Goal: Information Seeking & Learning: Learn about a topic

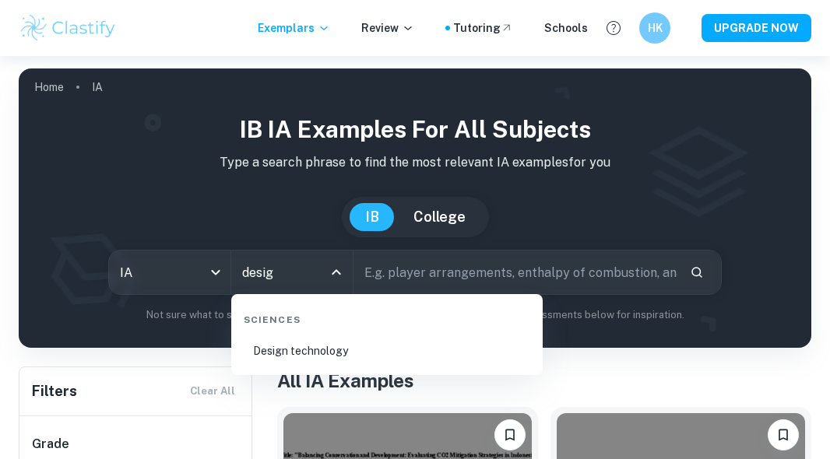
type input "design"
click at [321, 356] on li "Design technology" at bounding box center [386, 351] width 299 height 36
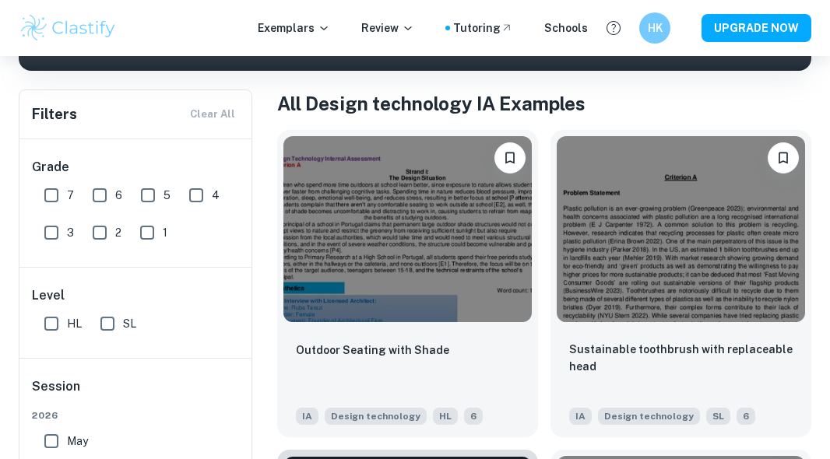
scroll to position [308, 0]
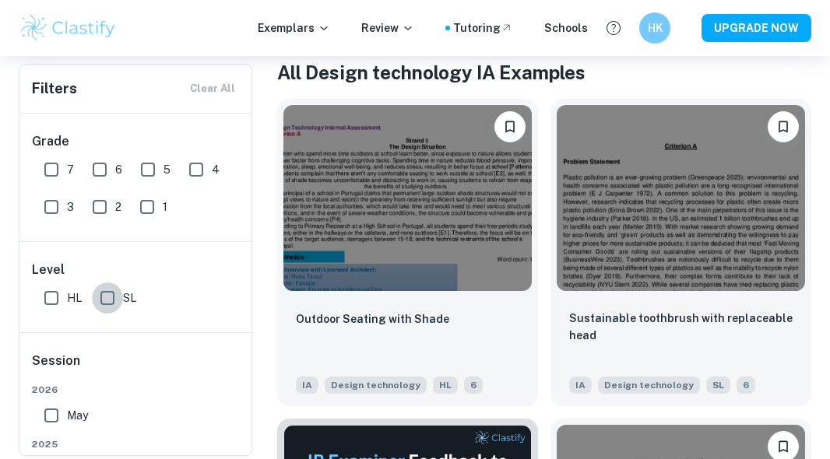
click at [118, 303] on input "SL" at bounding box center [107, 298] width 31 height 31
checkbox input "true"
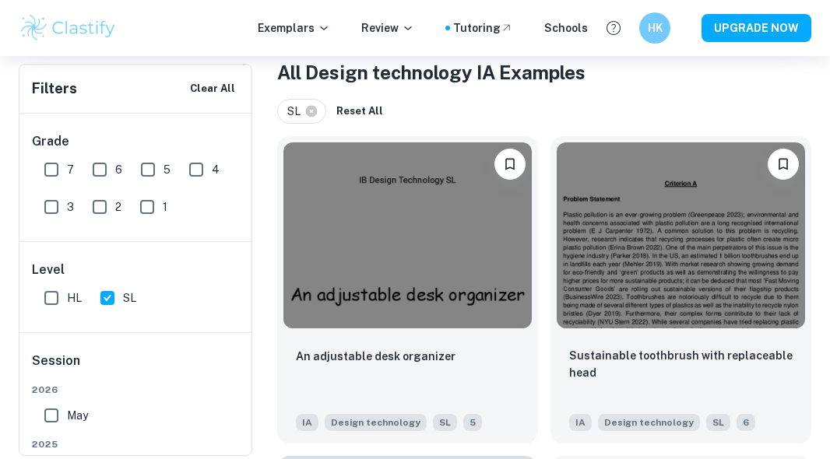
click at [54, 159] on input "7" at bounding box center [51, 169] width 31 height 31
checkbox input "true"
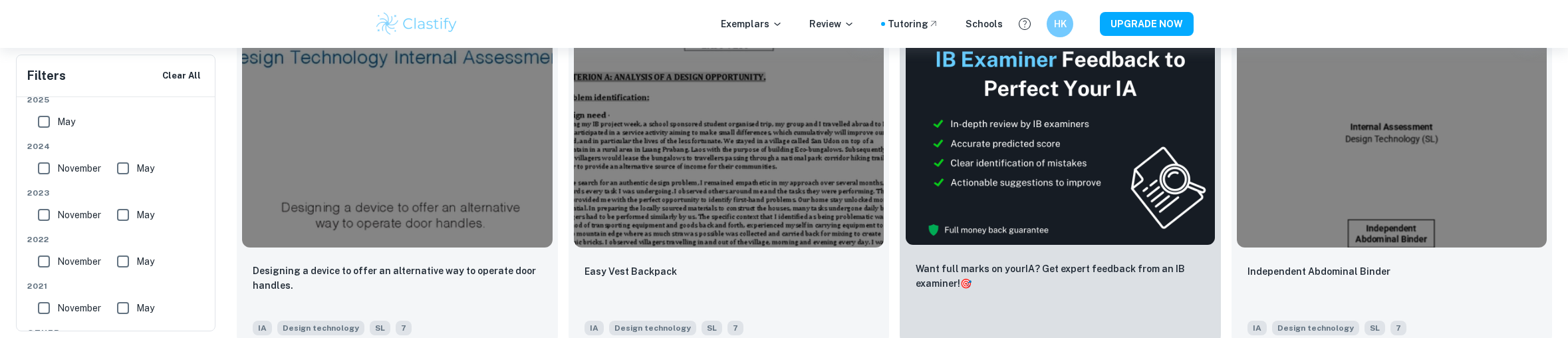
scroll to position [381, 0]
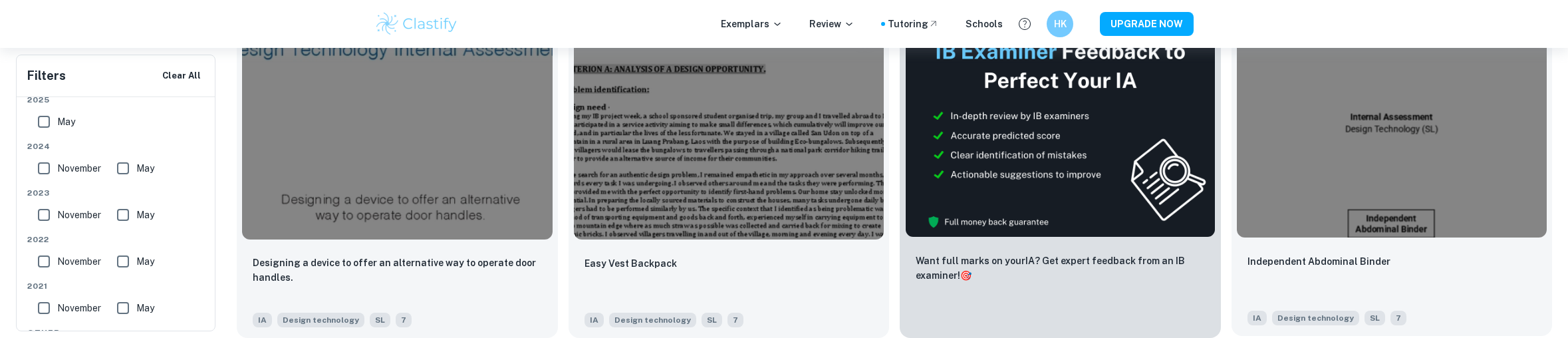
click at [708, 248] on div "Independent Abdominal Binder IA Design technology SL 7" at bounding box center [1392, 289] width 321 height 93
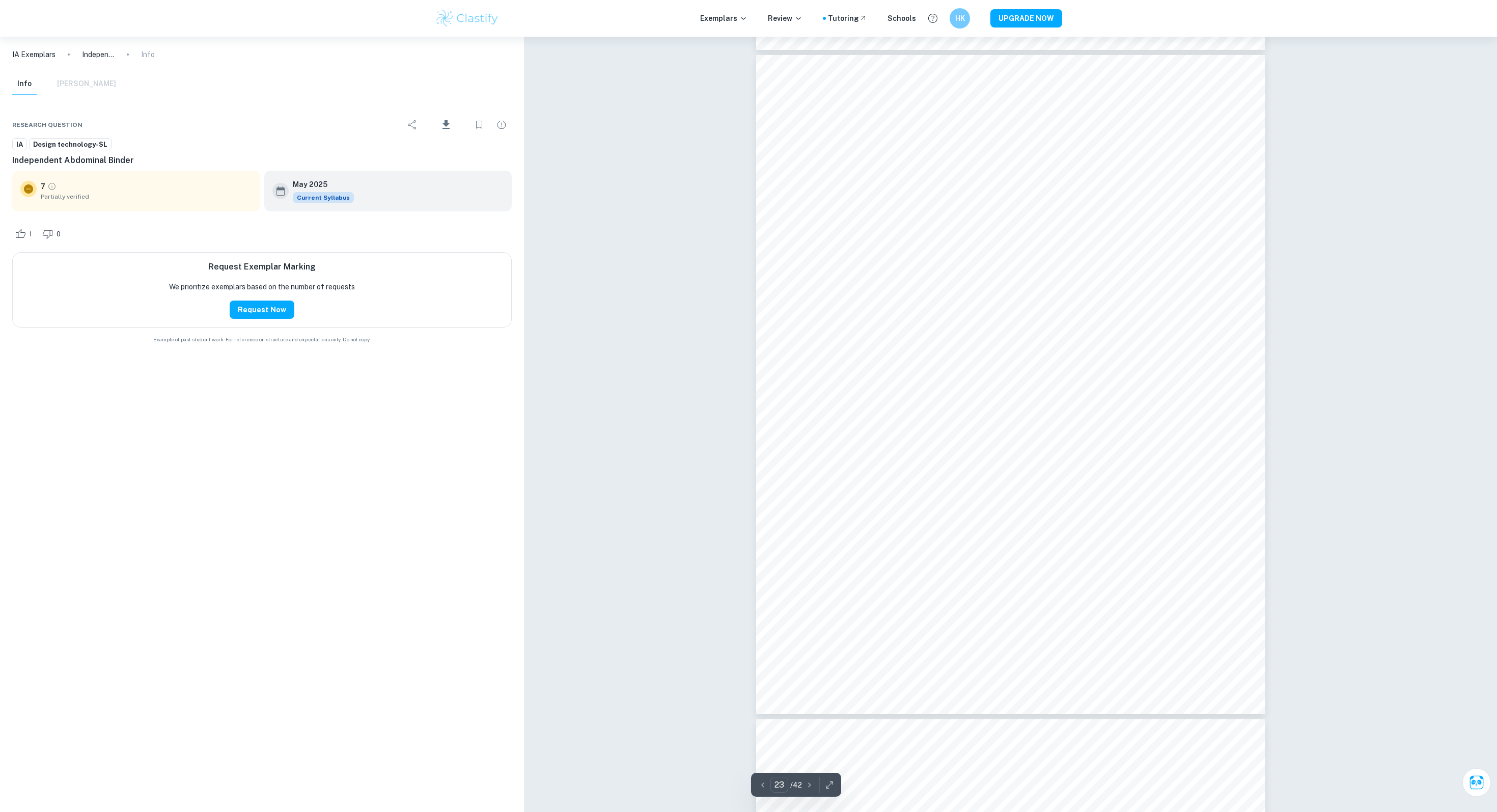
scroll to position [15021, 0]
type input "24"
